Goal: Task Accomplishment & Management: Use online tool/utility

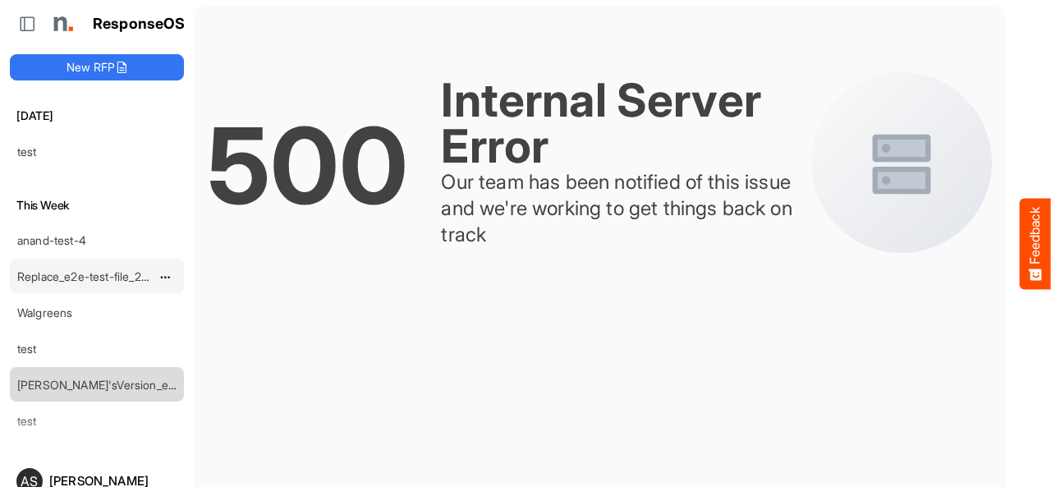
click at [85, 274] on link "Replace_e2e-test-file_20250604_111803" at bounding box center [122, 276] width 211 height 14
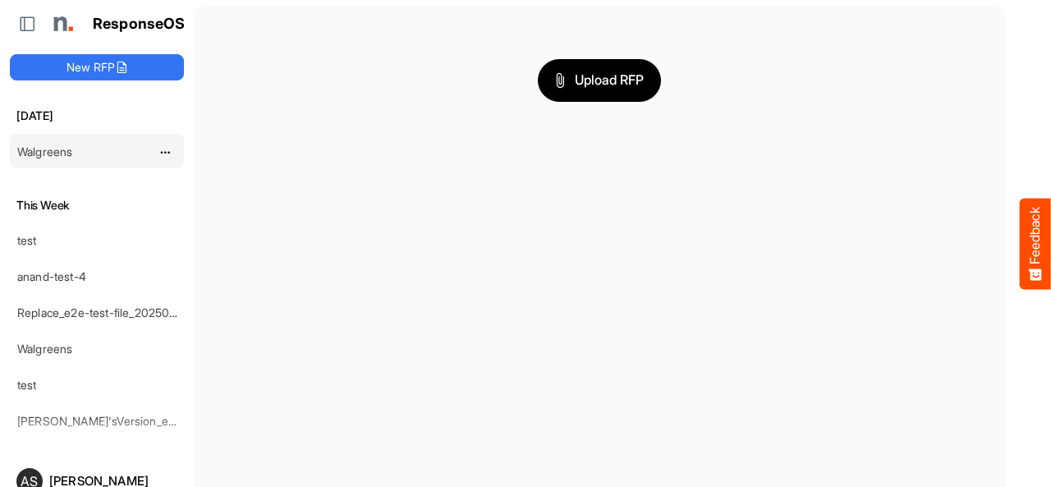
click at [62, 150] on link "Walgreens" at bounding box center [44, 151] width 55 height 14
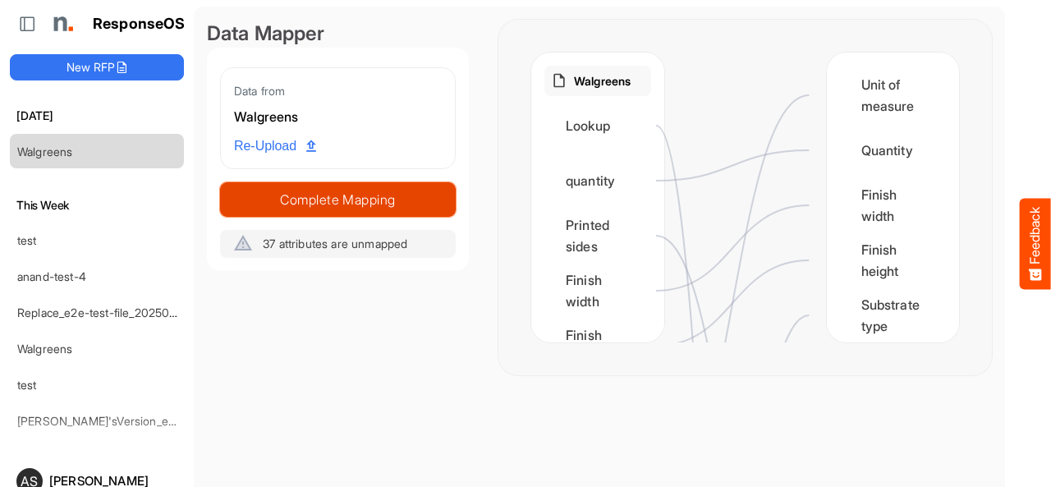
click at [283, 205] on span "Complete Mapping" at bounding box center [338, 199] width 234 height 23
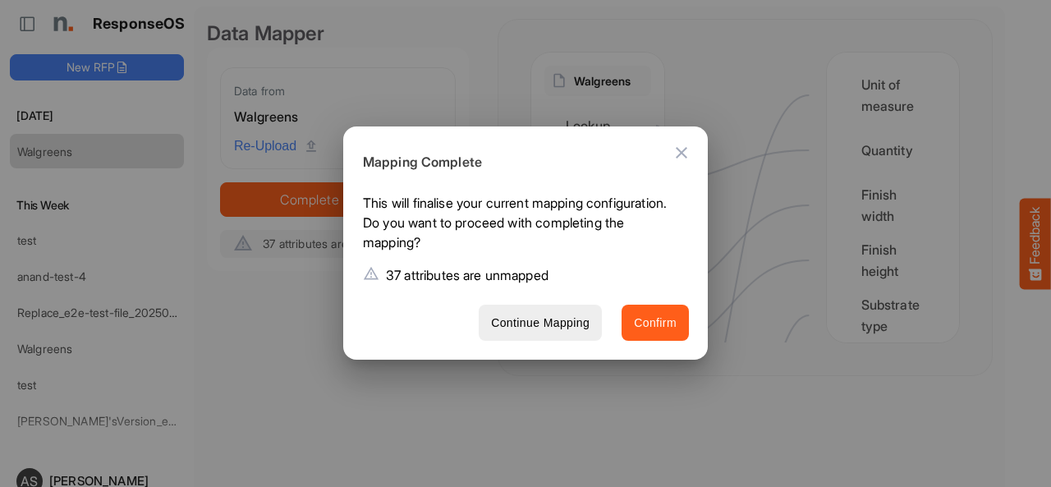
click at [649, 335] on button "Confirm" at bounding box center [655, 323] width 67 height 37
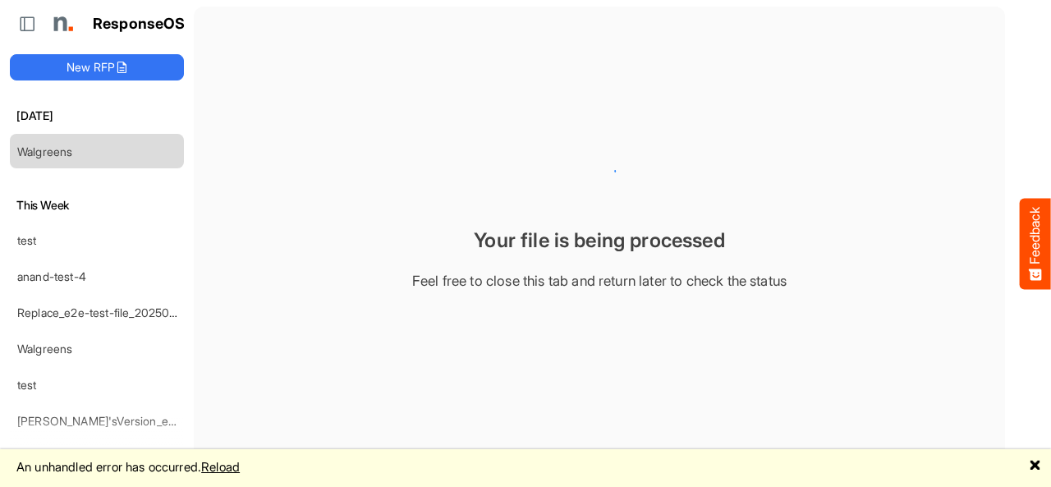
click at [240, 458] on link "Reload" at bounding box center [220, 467] width 39 height 16
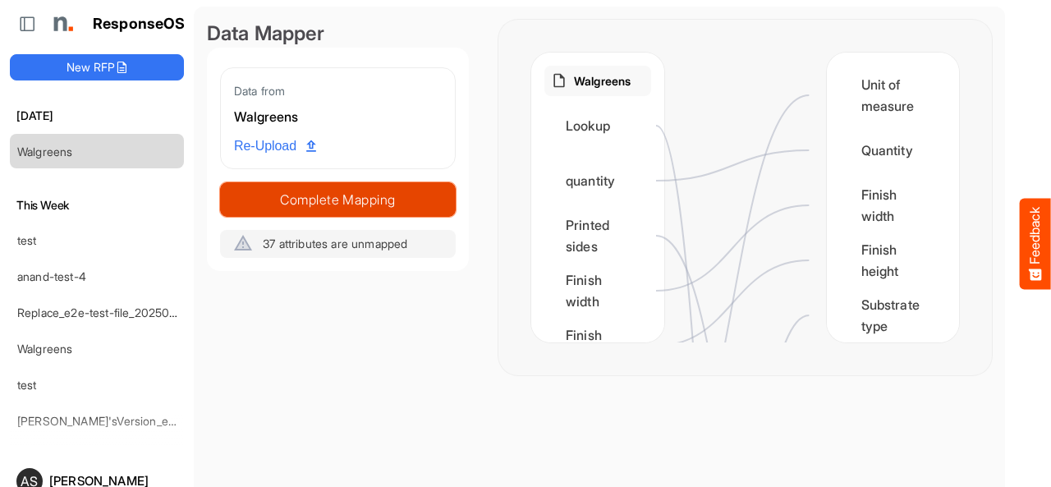
click at [349, 203] on span "Complete Mapping" at bounding box center [338, 199] width 234 height 23
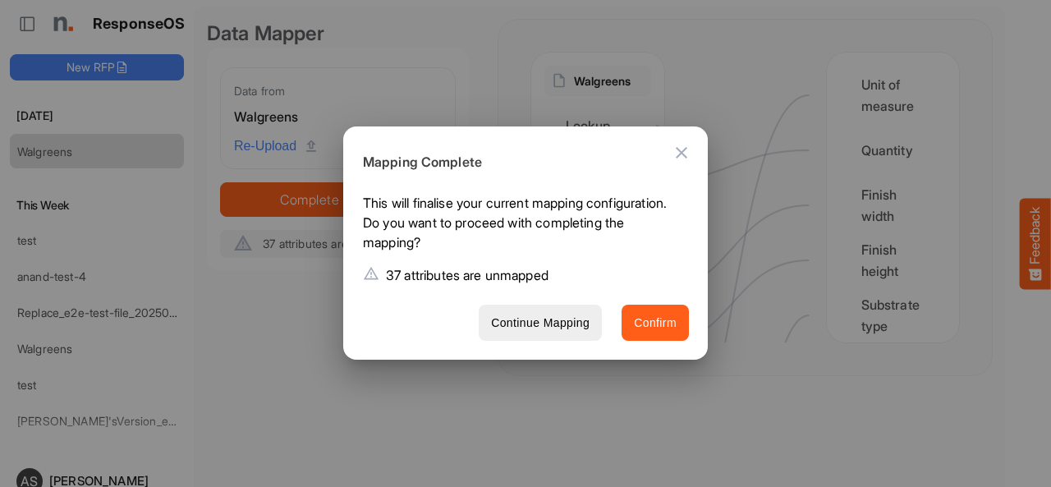
click at [631, 326] on button "Confirm" at bounding box center [655, 323] width 67 height 37
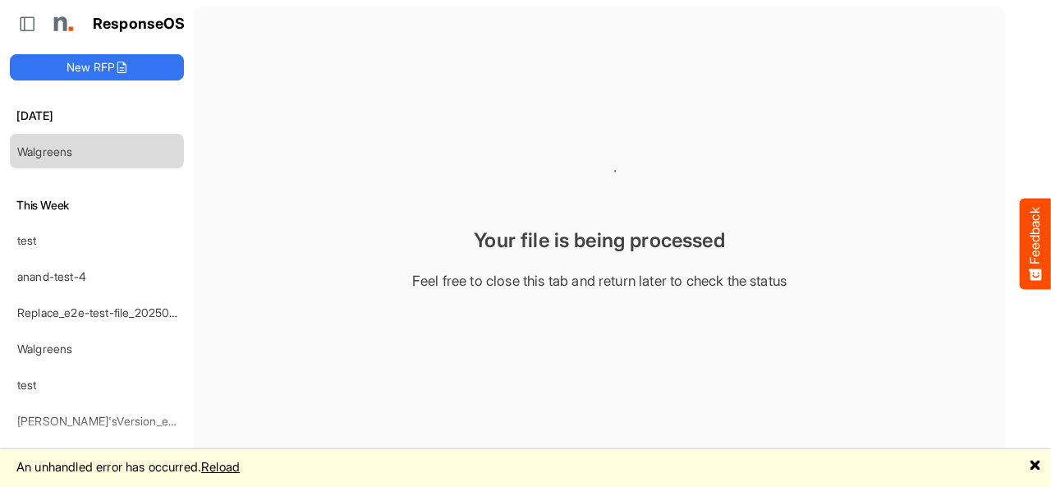
click at [225, 466] on link "Reload" at bounding box center [220, 467] width 39 height 16
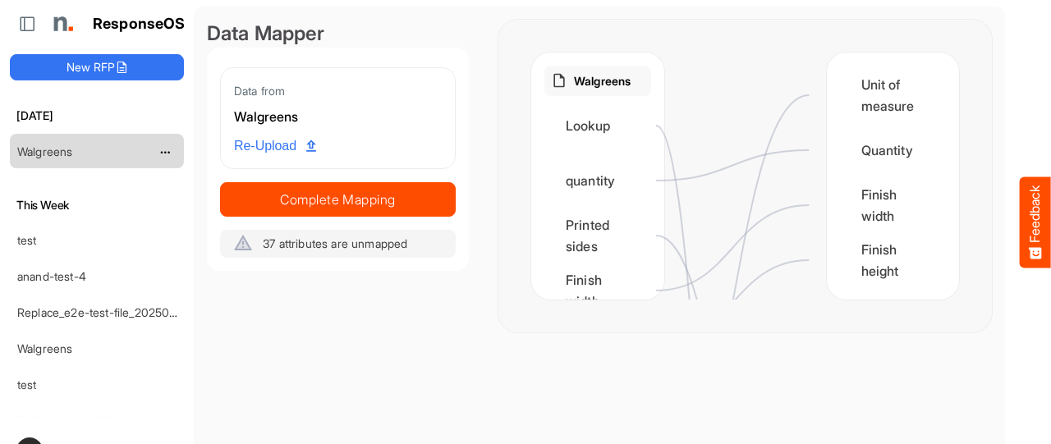
click at [61, 145] on link "Walgreens" at bounding box center [44, 151] width 55 height 14
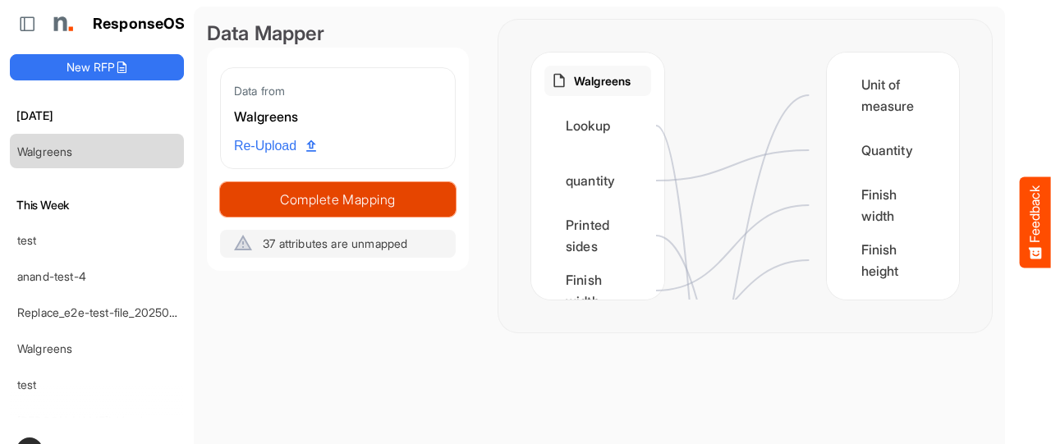
click at [253, 200] on span "Complete Mapping" at bounding box center [338, 199] width 234 height 23
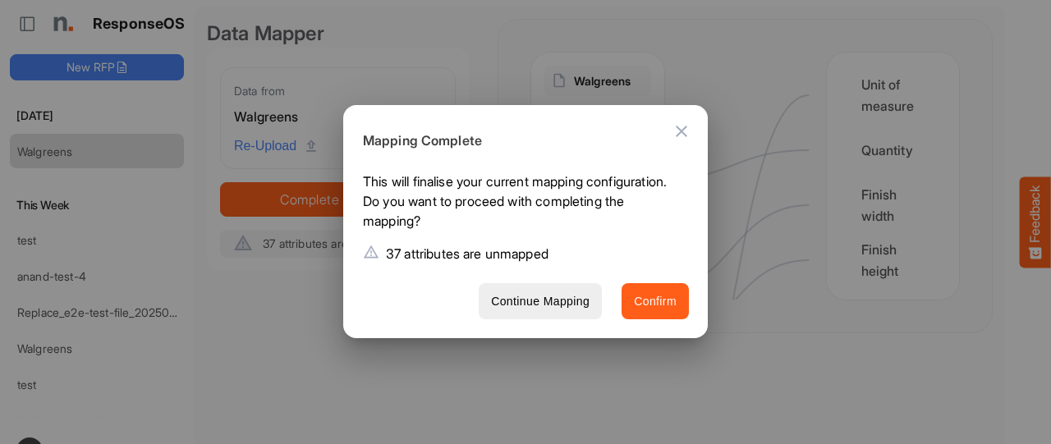
click at [652, 313] on button "Confirm" at bounding box center [655, 301] width 67 height 37
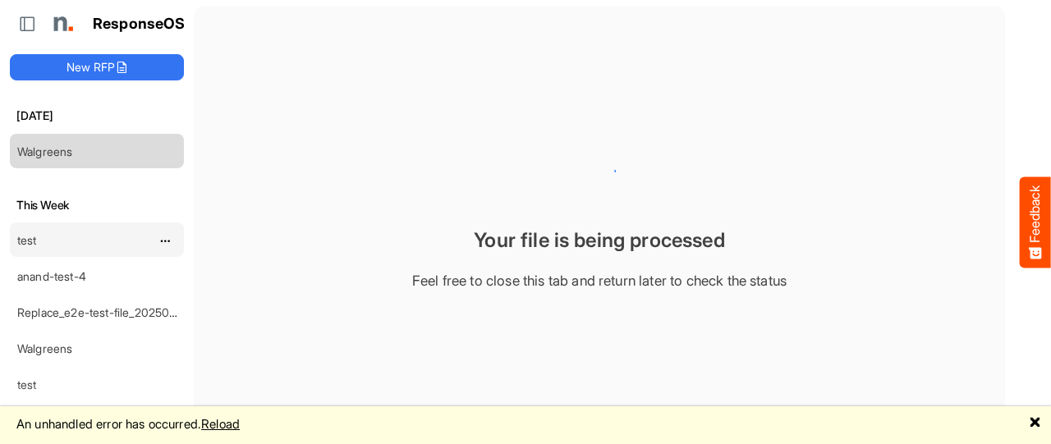
click at [36, 242] on link "test" at bounding box center [27, 240] width 20 height 14
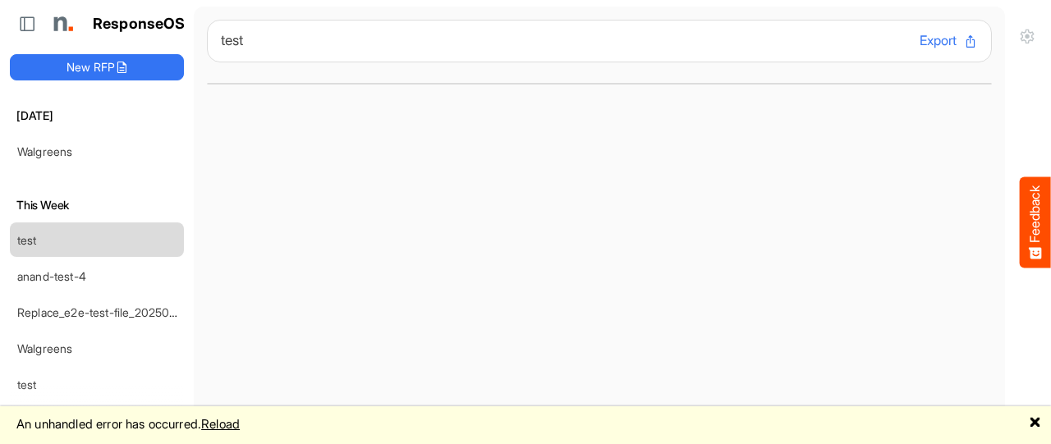
click at [235, 423] on link "Reload" at bounding box center [220, 424] width 39 height 16
click at [229, 427] on link "Reload" at bounding box center [220, 424] width 39 height 16
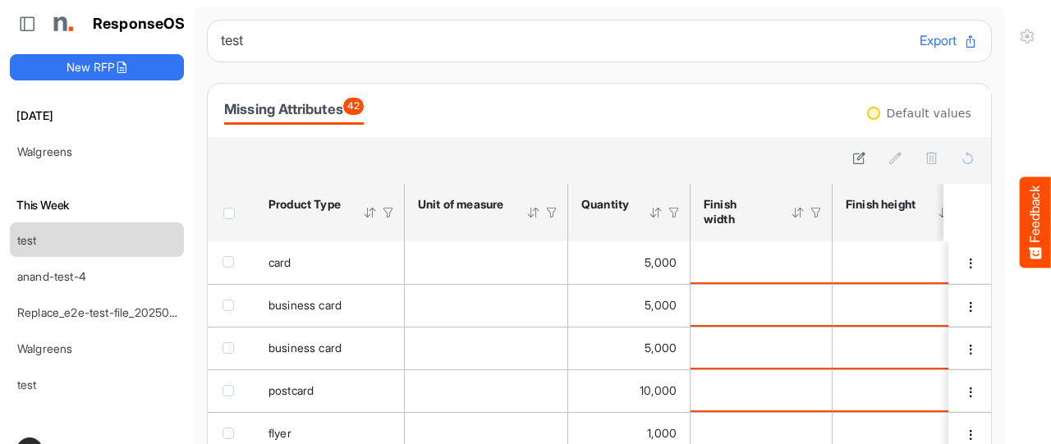
click at [920, 44] on button "Export" at bounding box center [949, 40] width 58 height 21
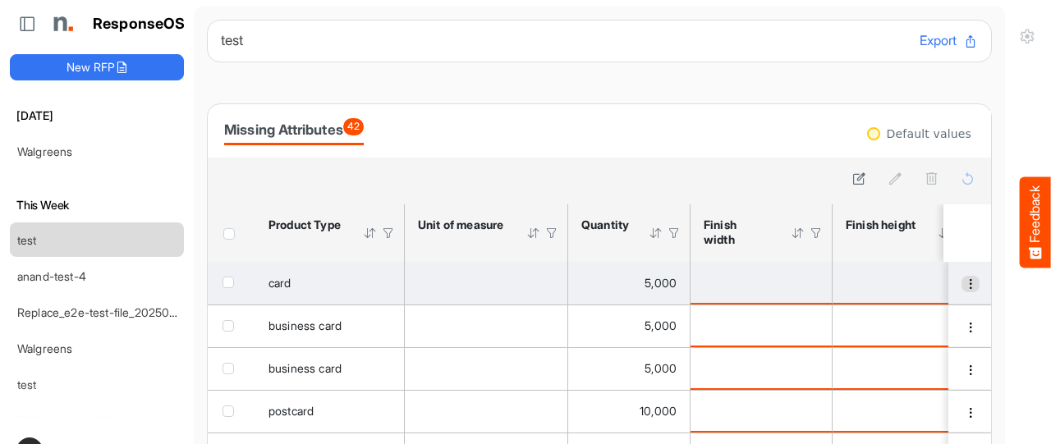
click at [965, 288] on span "dropdownbutton" at bounding box center [970, 283] width 11 height 11
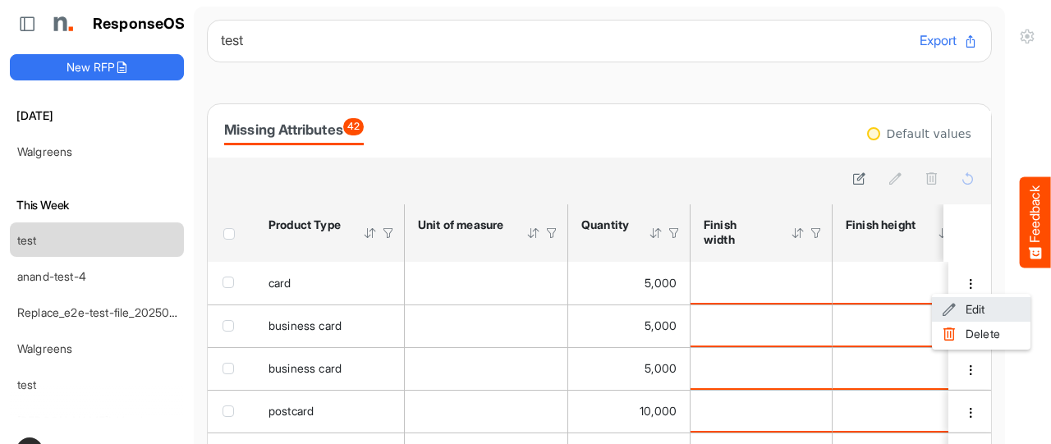
click at [951, 314] on span at bounding box center [949, 309] width 15 height 25
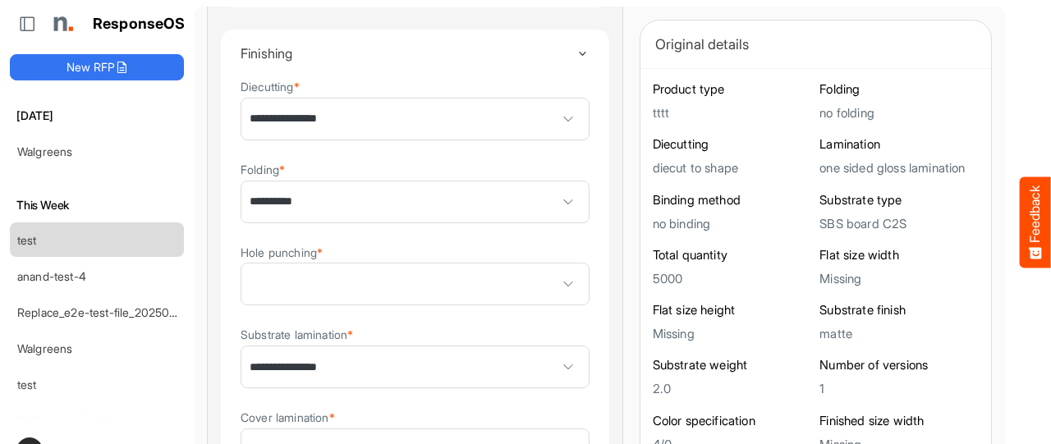
scroll to position [1281, 0]
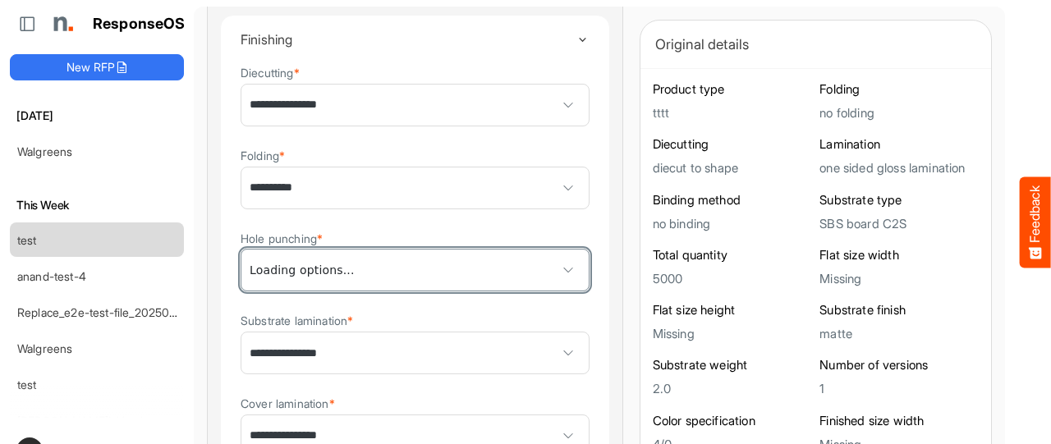
click at [493, 272] on span at bounding box center [414, 270] width 347 height 41
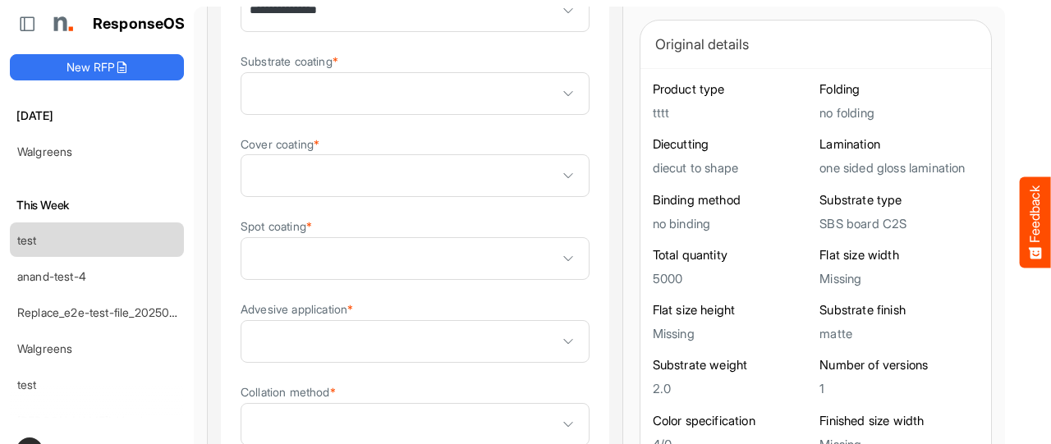
scroll to position [1708, 0]
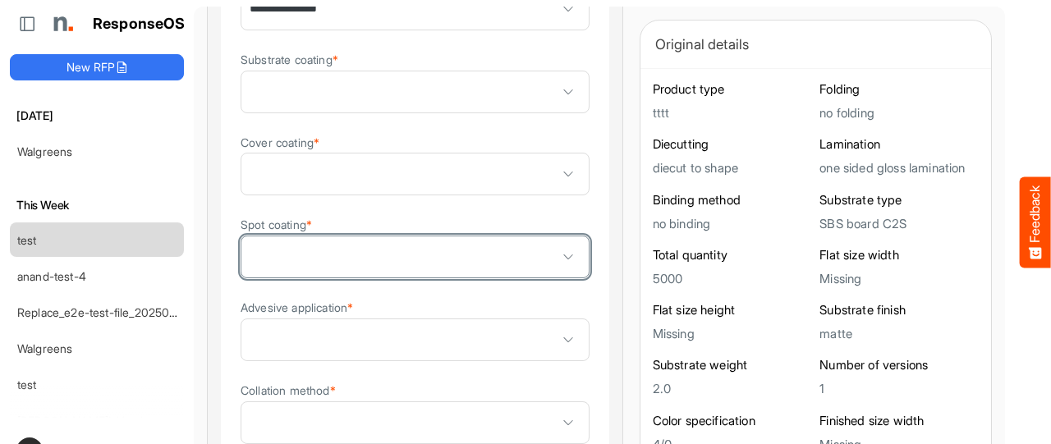
click at [469, 254] on span at bounding box center [414, 256] width 347 height 41
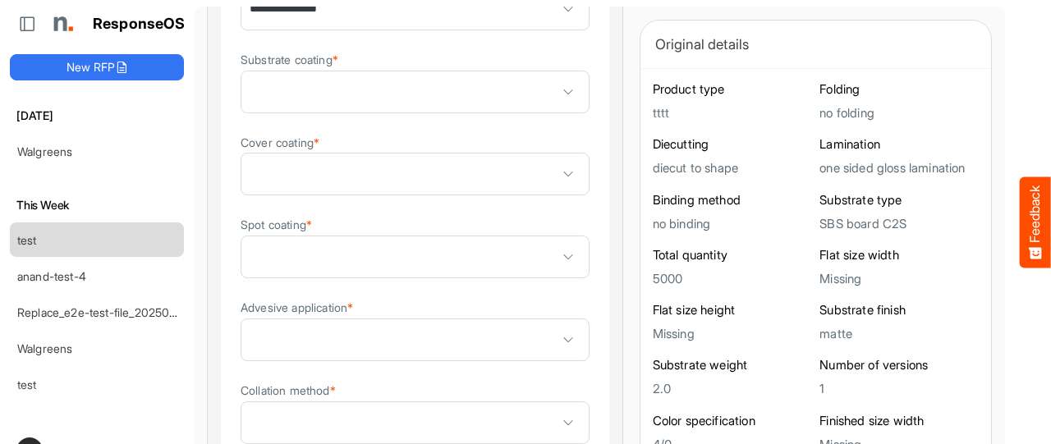
click at [548, 277] on details "**********" at bounding box center [415, 65] width 390 height 954
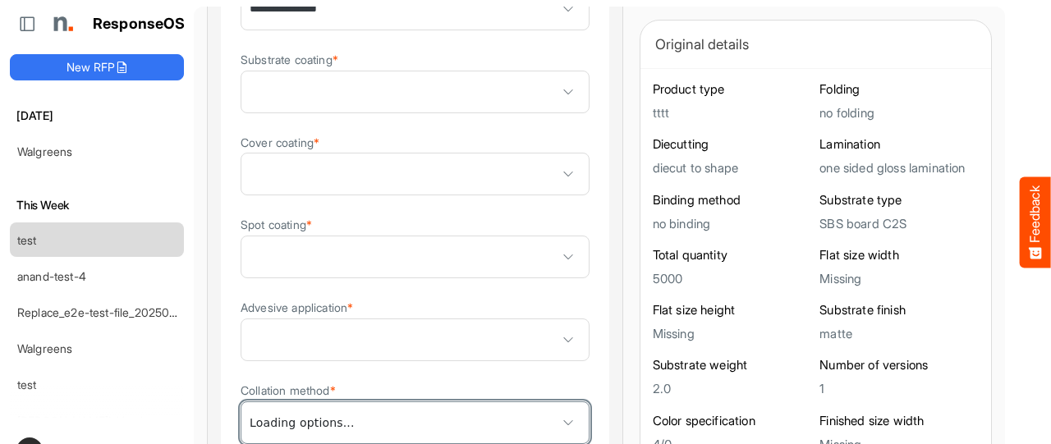
scroll to position [1, 0]
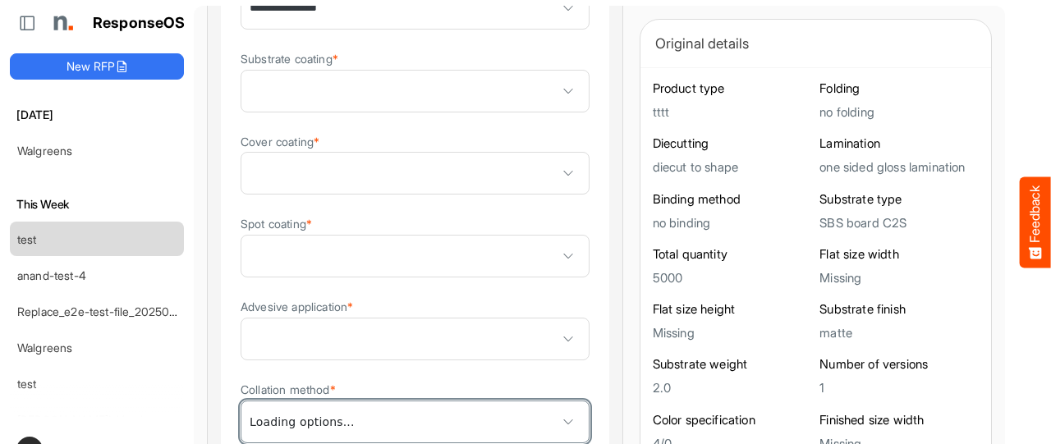
click at [473, 410] on span at bounding box center [414, 421] width 347 height 41
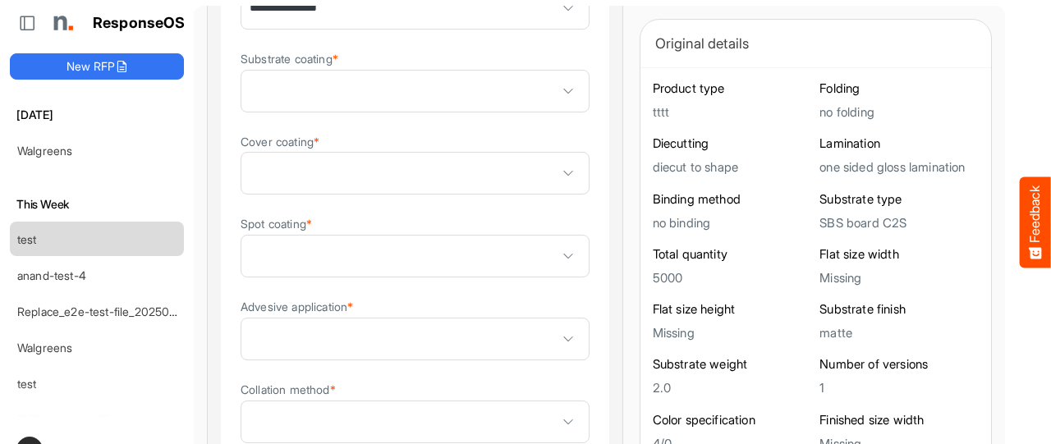
click at [557, 359] on details "**********" at bounding box center [415, 64] width 390 height 954
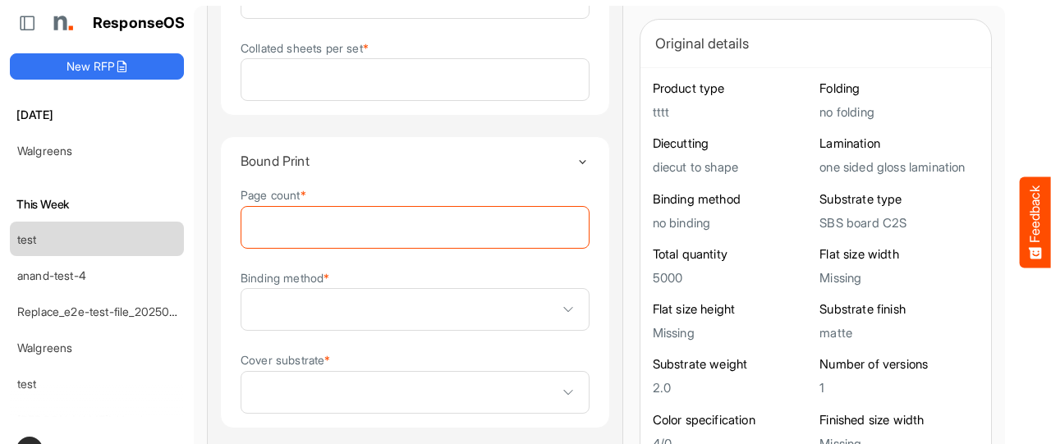
scroll to position [2135, 0]
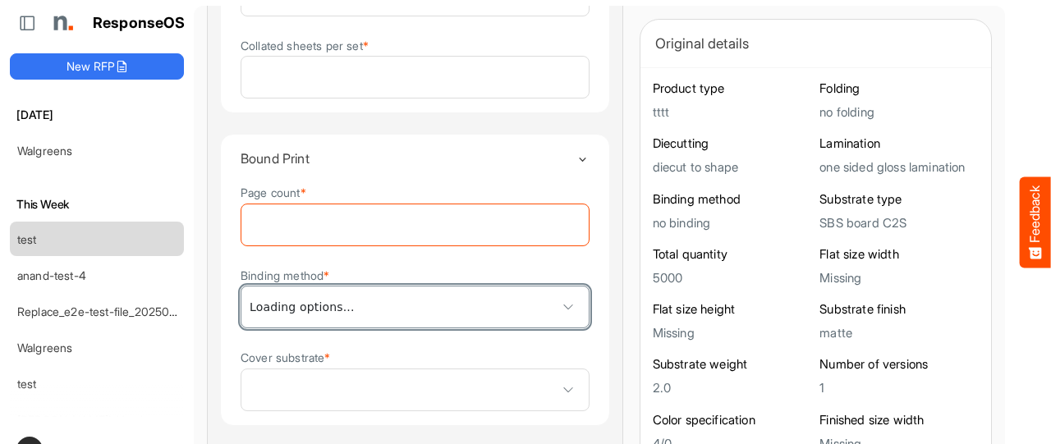
click at [499, 315] on span at bounding box center [414, 307] width 347 height 41
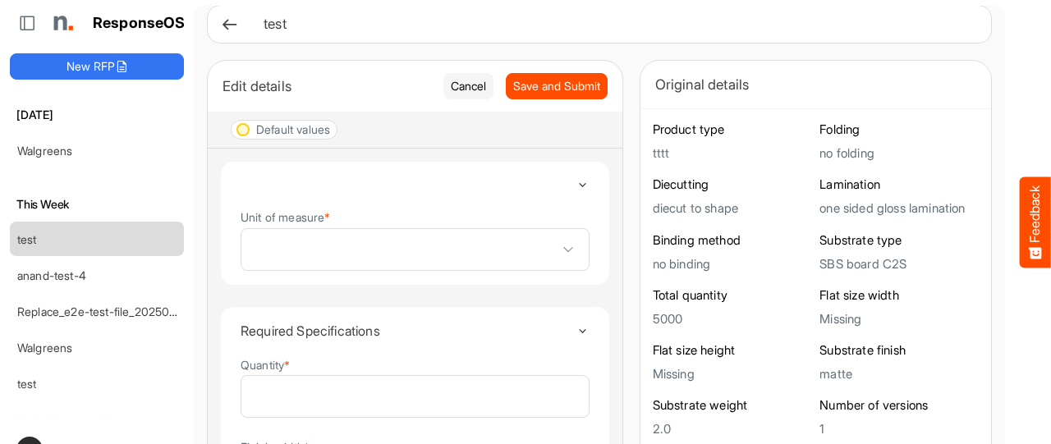
scroll to position [0, 0]
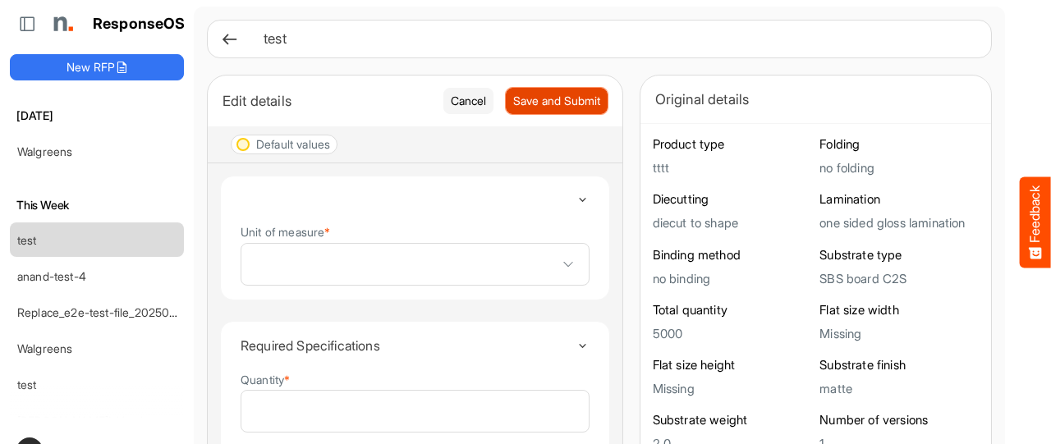
click at [513, 104] on span "Save and Submit" at bounding box center [556, 101] width 87 height 18
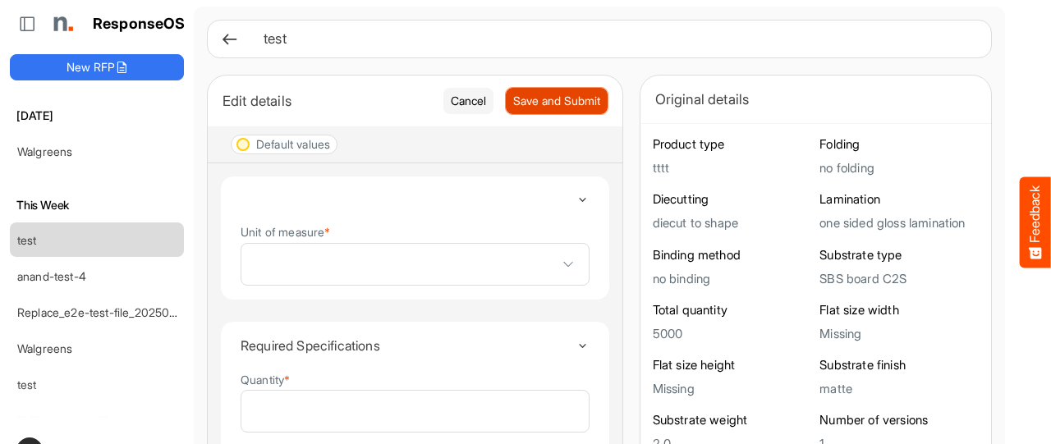
drag, startPoint x: 488, startPoint y: 104, endPoint x: 232, endPoint y: 52, distance: 262.3
click at [230, 35] on icon at bounding box center [229, 38] width 17 height 17
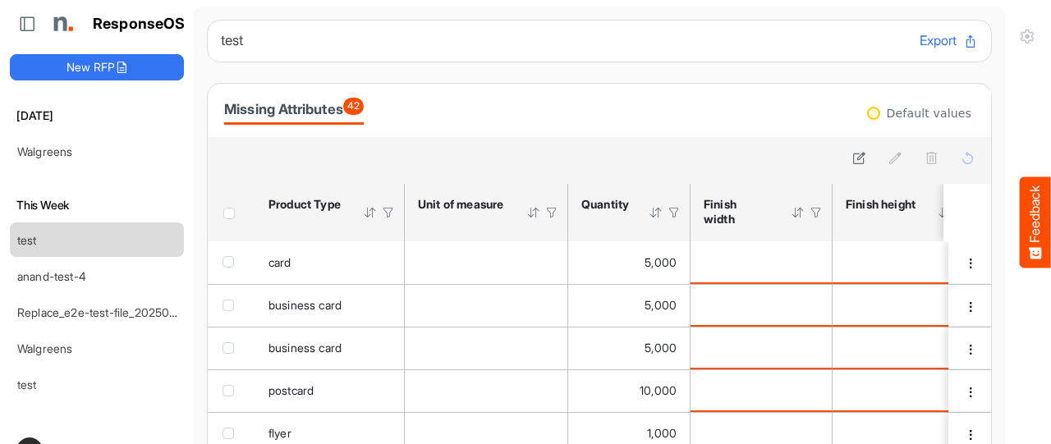
scroll to position [140, 0]
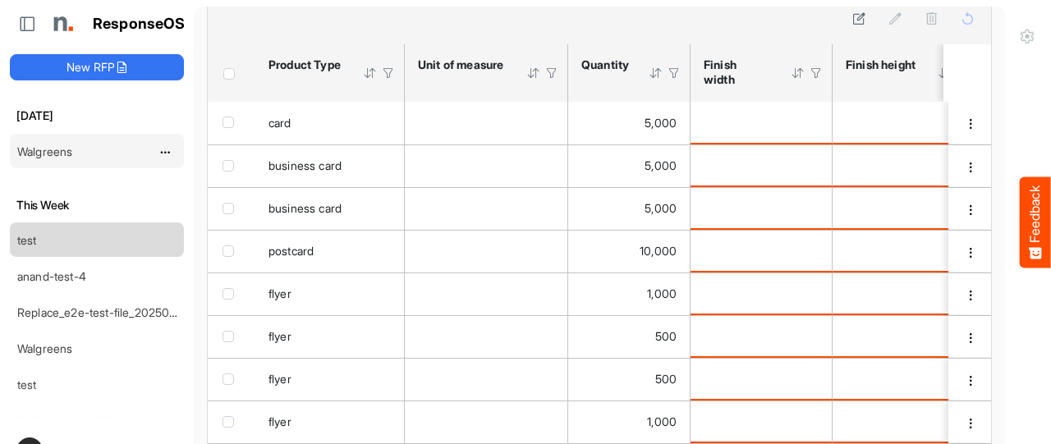
click at [39, 146] on link "Walgreens" at bounding box center [44, 151] width 55 height 14
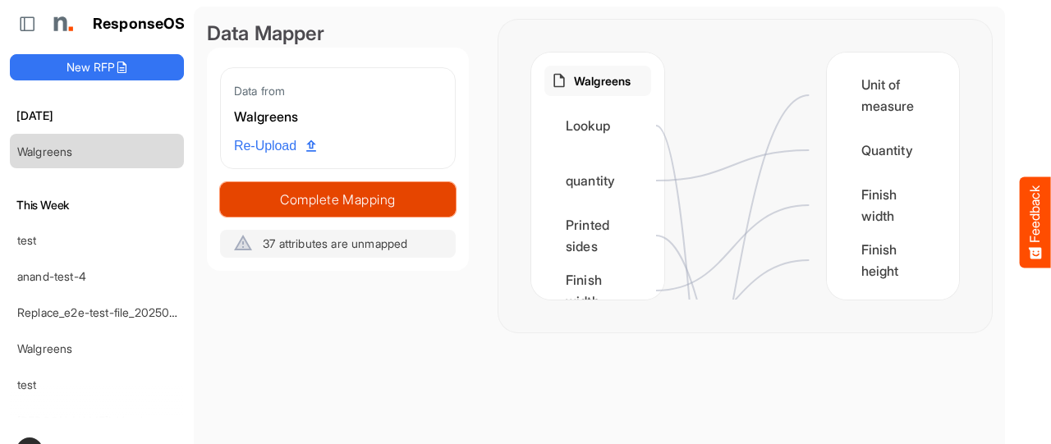
click at [286, 193] on span "Complete Mapping" at bounding box center [338, 199] width 234 height 23
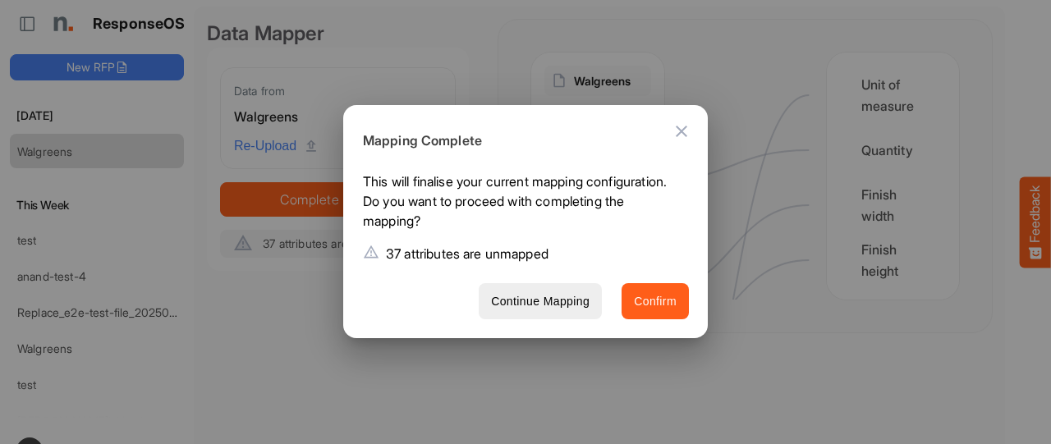
click at [652, 302] on span "Confirm" at bounding box center [655, 301] width 43 height 21
